Goal: Task Accomplishment & Management: Manage account settings

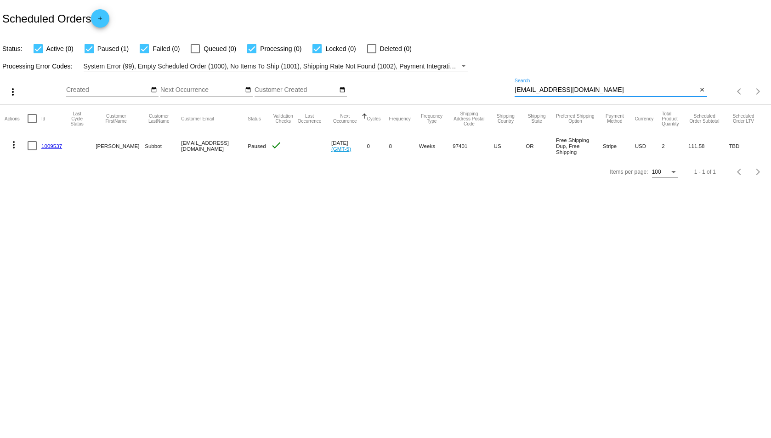
drag, startPoint x: 593, startPoint y: 90, endPoint x: 492, endPoint y: 90, distance: 100.2
click at [492, 90] on div "more_vert Aug Jan Feb Mar [DATE]" at bounding box center [385, 88] width 771 height 33
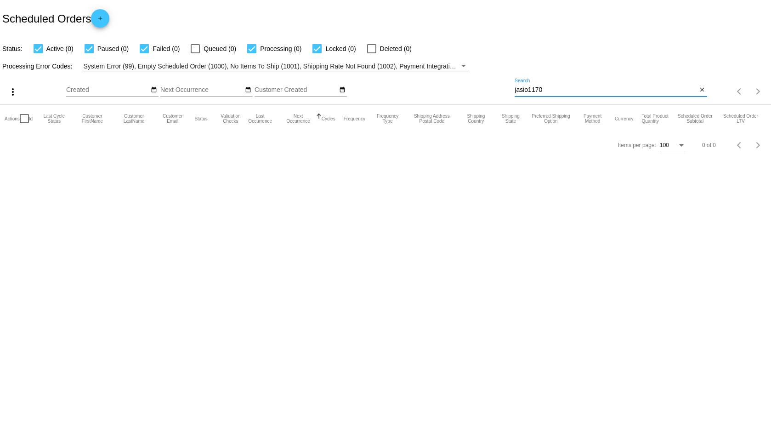
drag, startPoint x: 589, startPoint y: 87, endPoint x: 444, endPoint y: 84, distance: 144.9
click at [444, 84] on div "more_vert Aug Jan Feb Mar [DATE]" at bounding box center [385, 88] width 771 height 33
paste input "[EMAIL_ADDRESS][DOMAIN_NAME]"
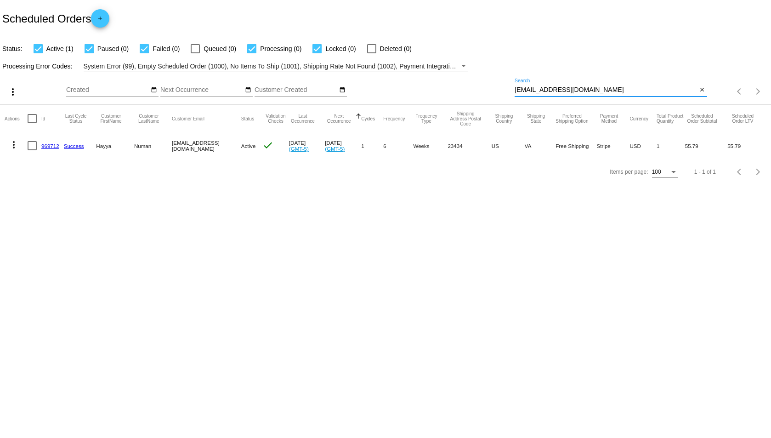
type input "[EMAIL_ADDRESS][DOMAIN_NAME]"
click at [54, 143] on link "969712" at bounding box center [50, 146] width 18 height 6
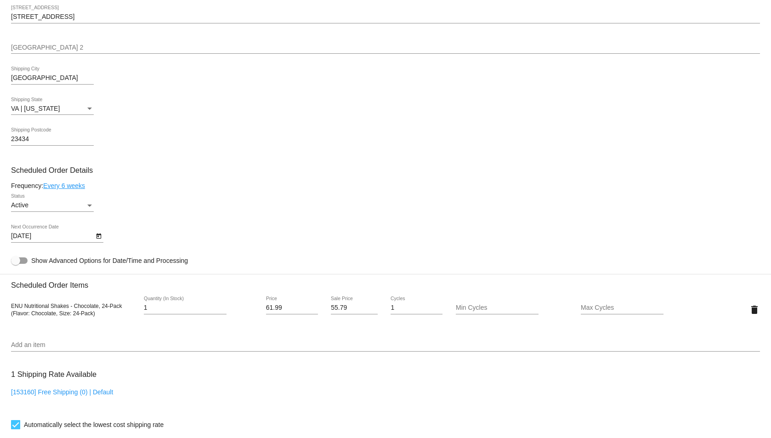
scroll to position [368, 0]
click at [89, 205] on div "Status" at bounding box center [89, 205] width 5 height 2
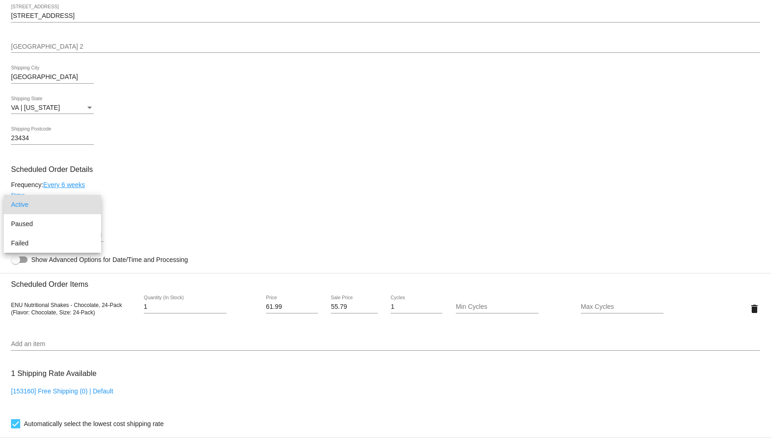
click at [410, 120] on div at bounding box center [385, 219] width 771 height 438
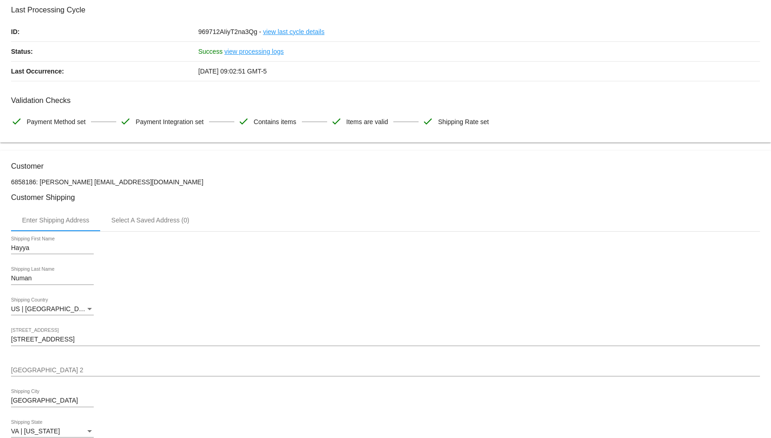
scroll to position [0, 0]
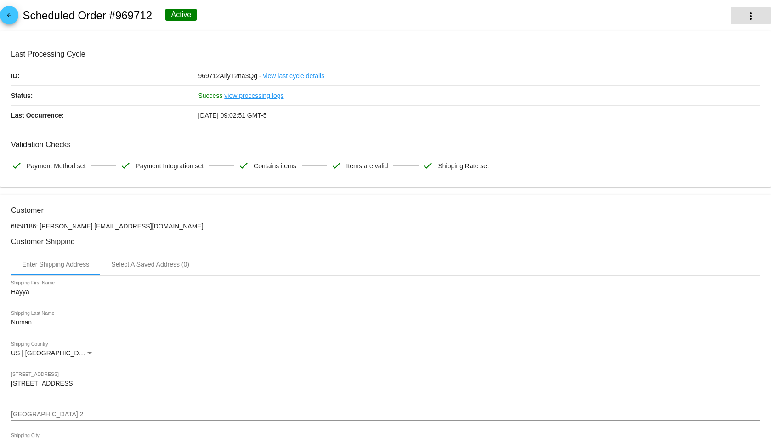
click at [746, 17] on mat-icon "more_vert" at bounding box center [751, 16] width 11 height 11
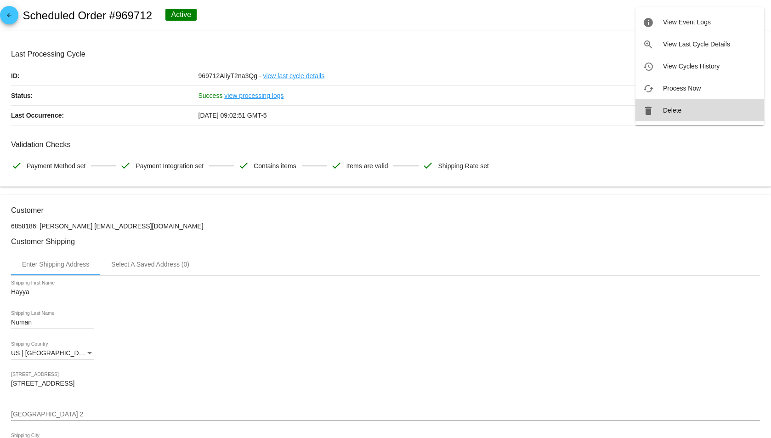
click at [676, 111] on span "Delete" at bounding box center [672, 110] width 18 height 7
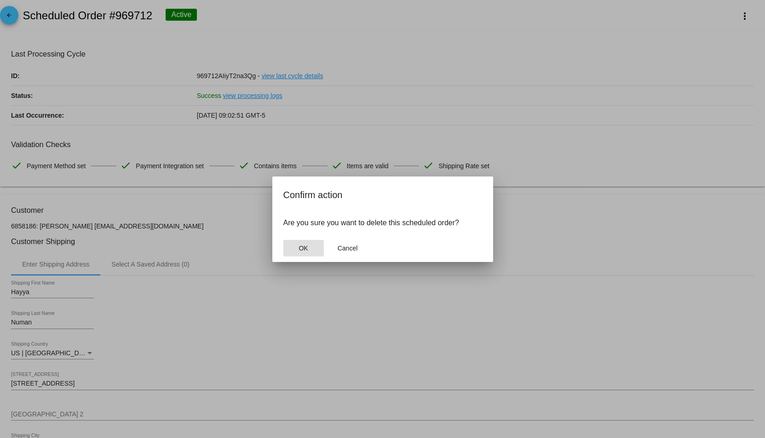
click at [314, 247] on button "OK" at bounding box center [303, 248] width 40 height 17
